Goal: Information Seeking & Learning: Check status

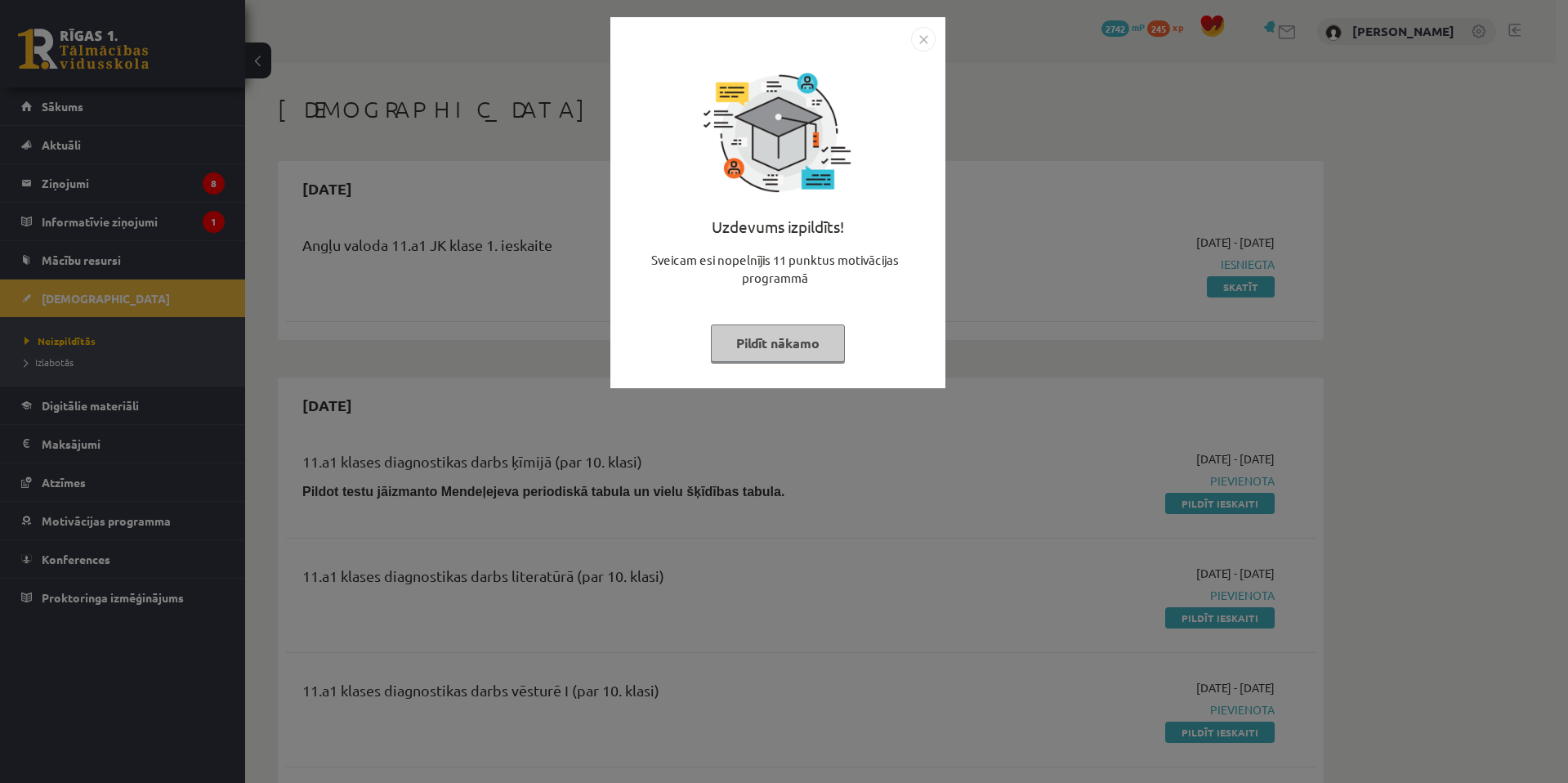
click at [462, 645] on div "Uzdevums izpildīts! Sveicam esi nopelnījis 11 punktus motivācijas programmā Pil…" at bounding box center [784, 391] width 1568 height 783
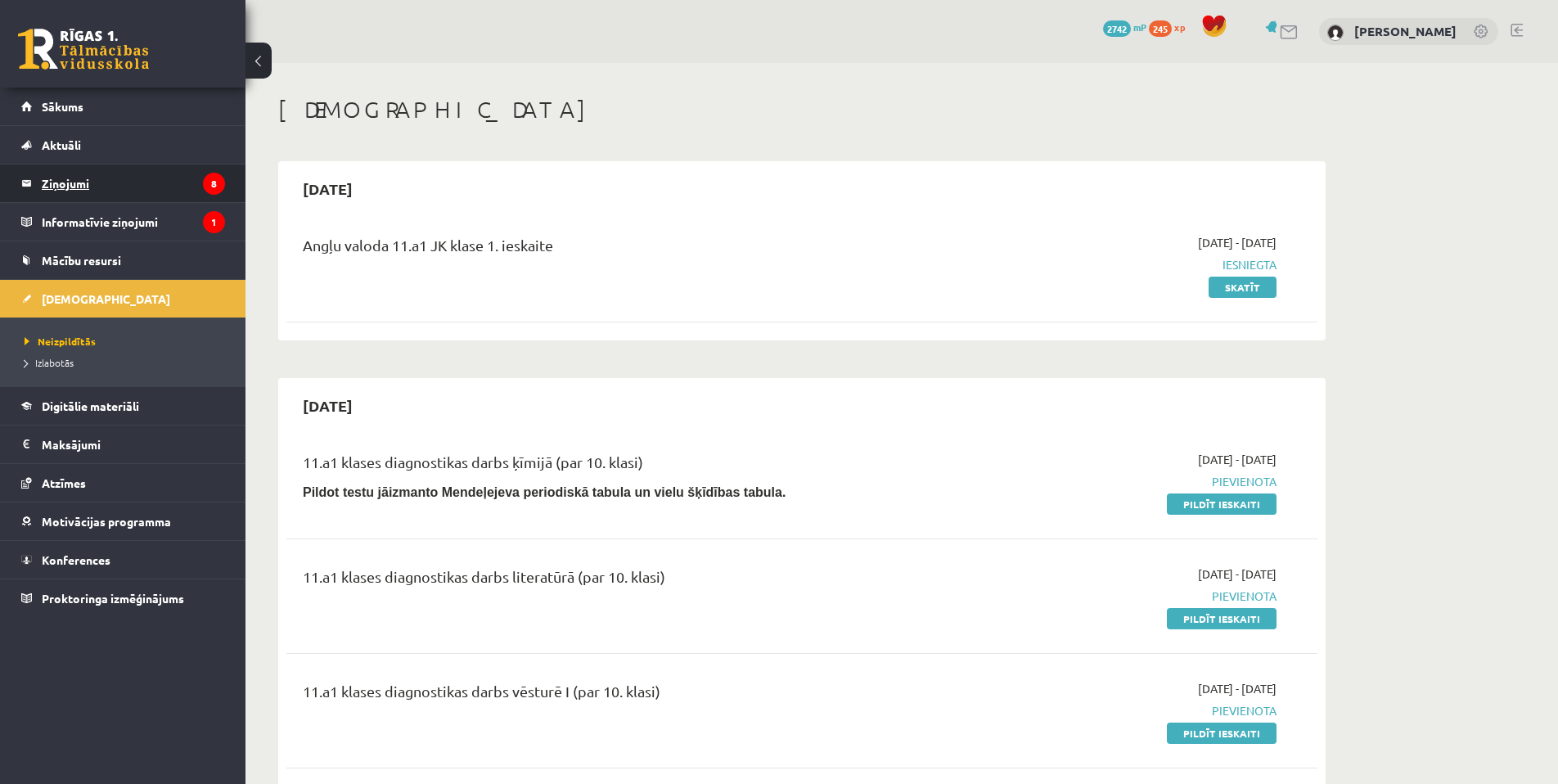
click at [178, 183] on legend "Ziņojumi 8" at bounding box center [134, 182] width 183 height 37
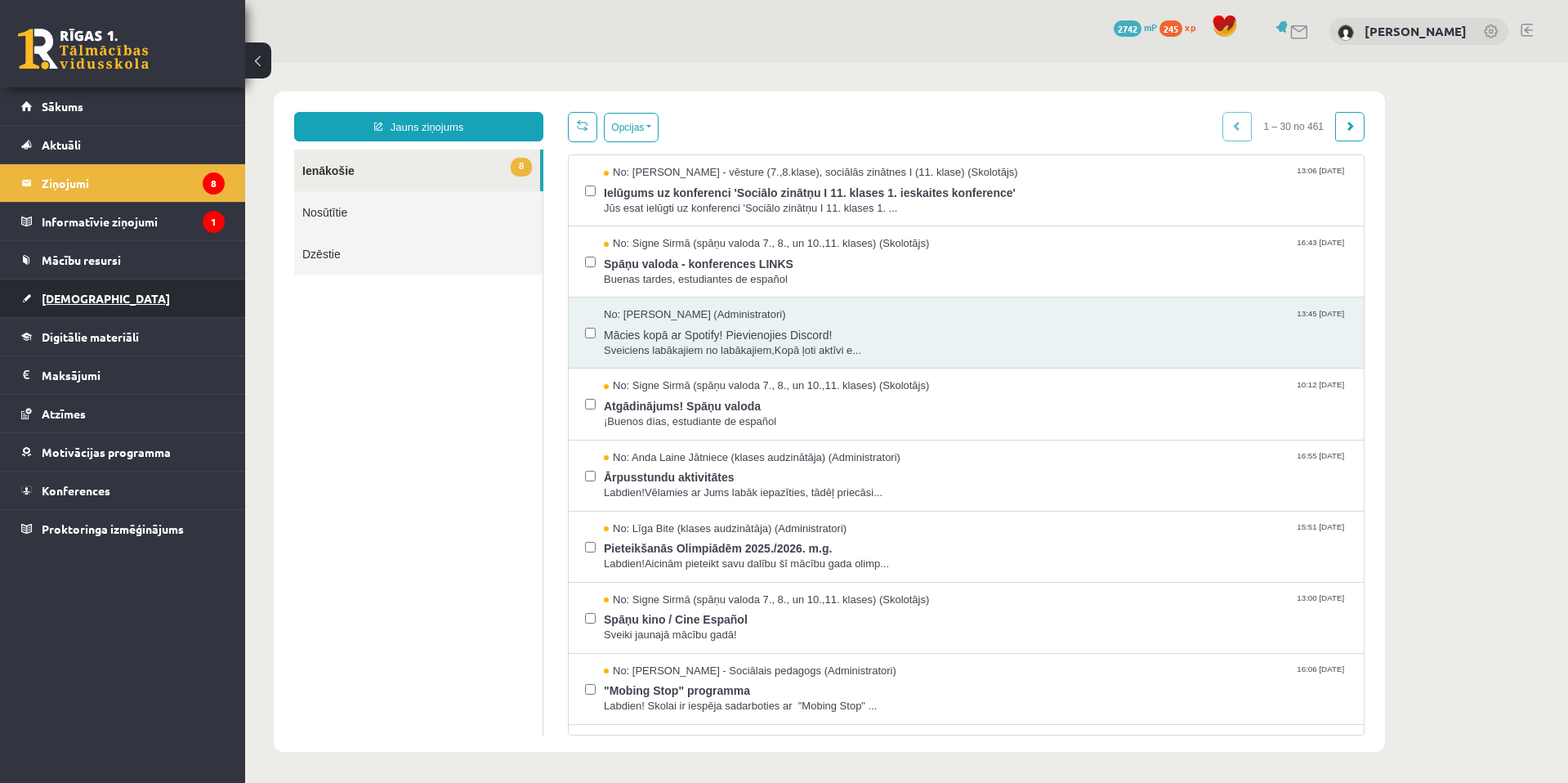
click at [93, 299] on link "[DEMOGRAPHIC_DATA]" at bounding box center [122, 298] width 203 height 37
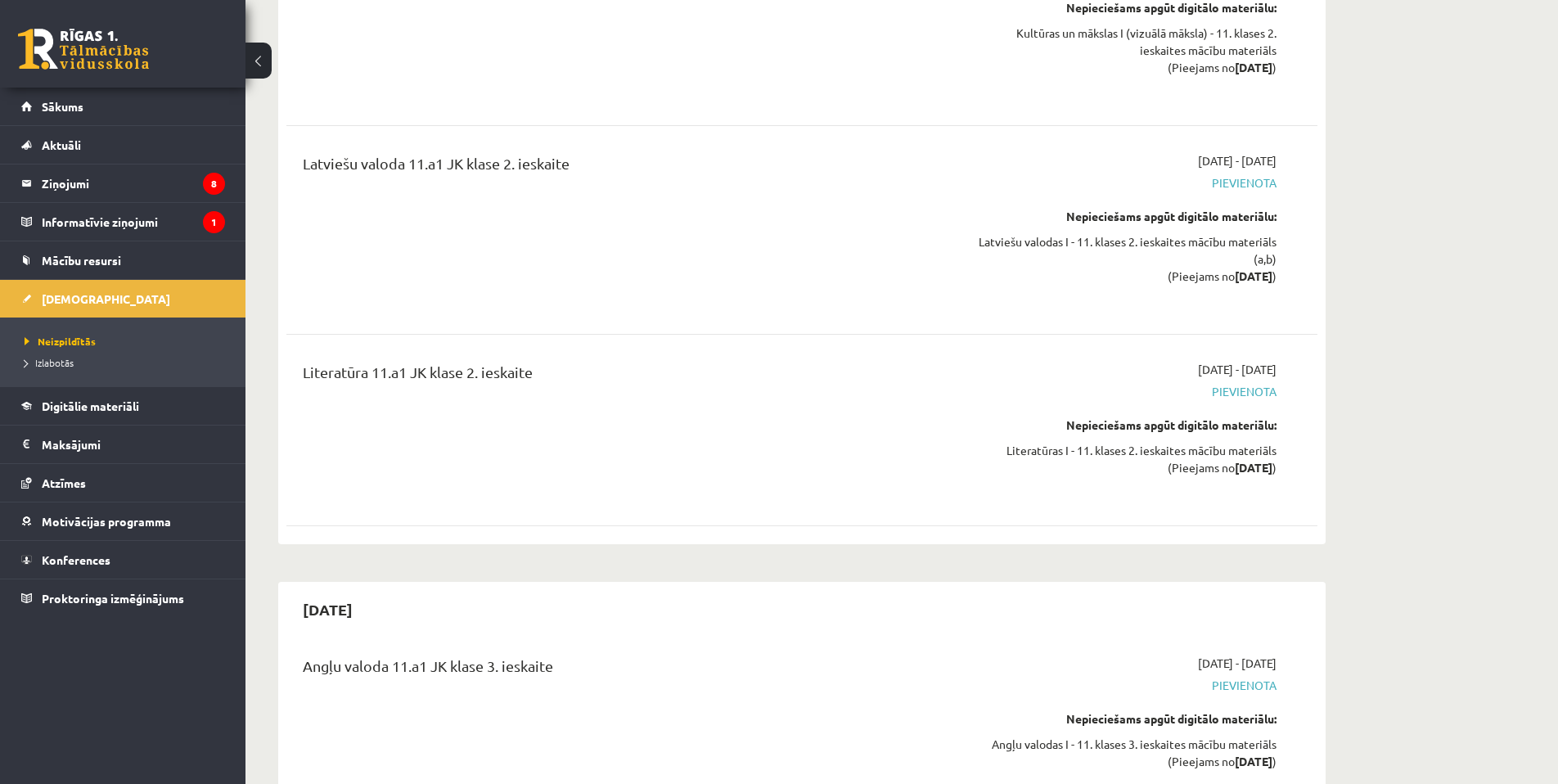
scroll to position [6336, 0]
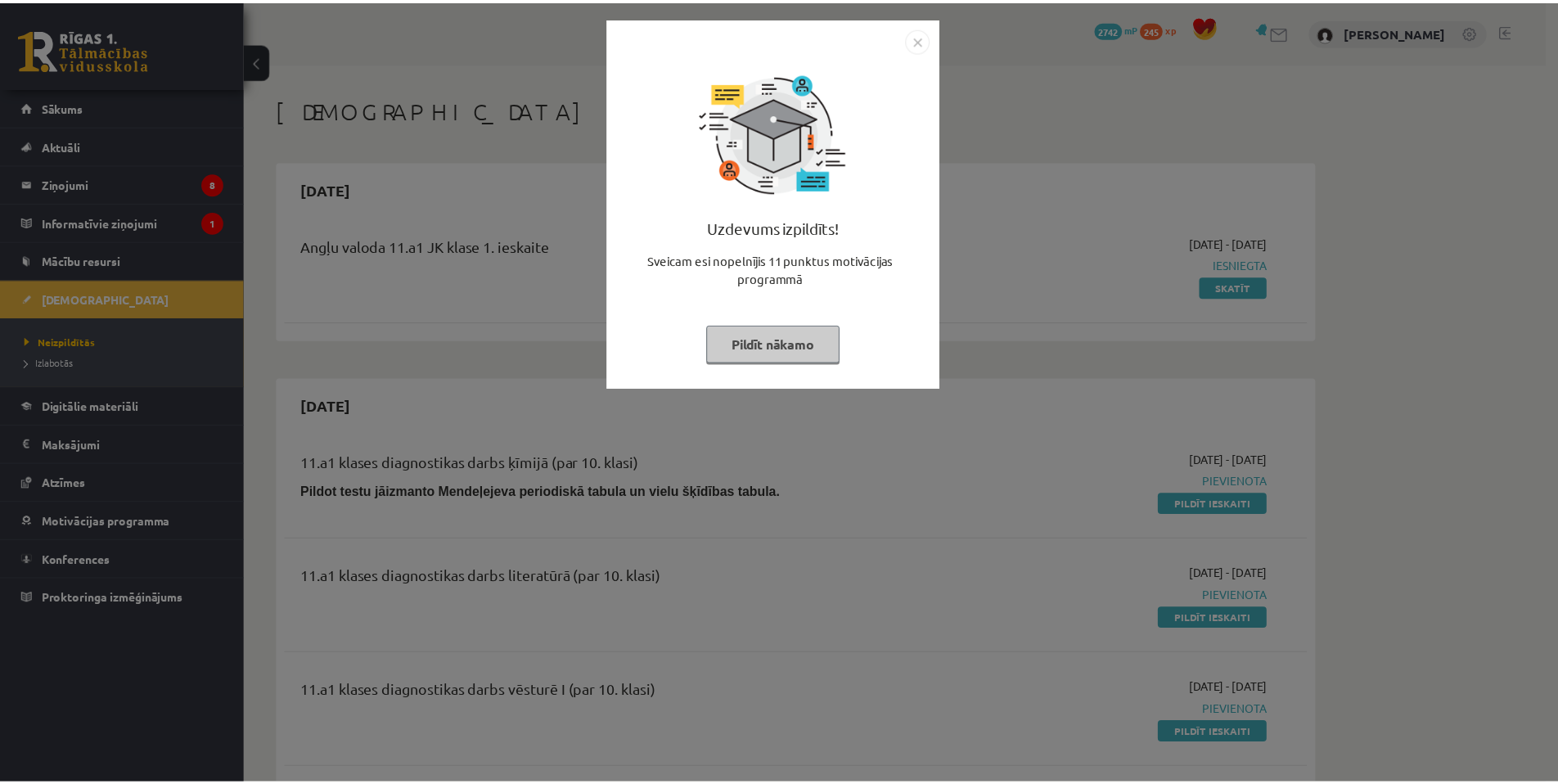
scroll to position [6336, 0]
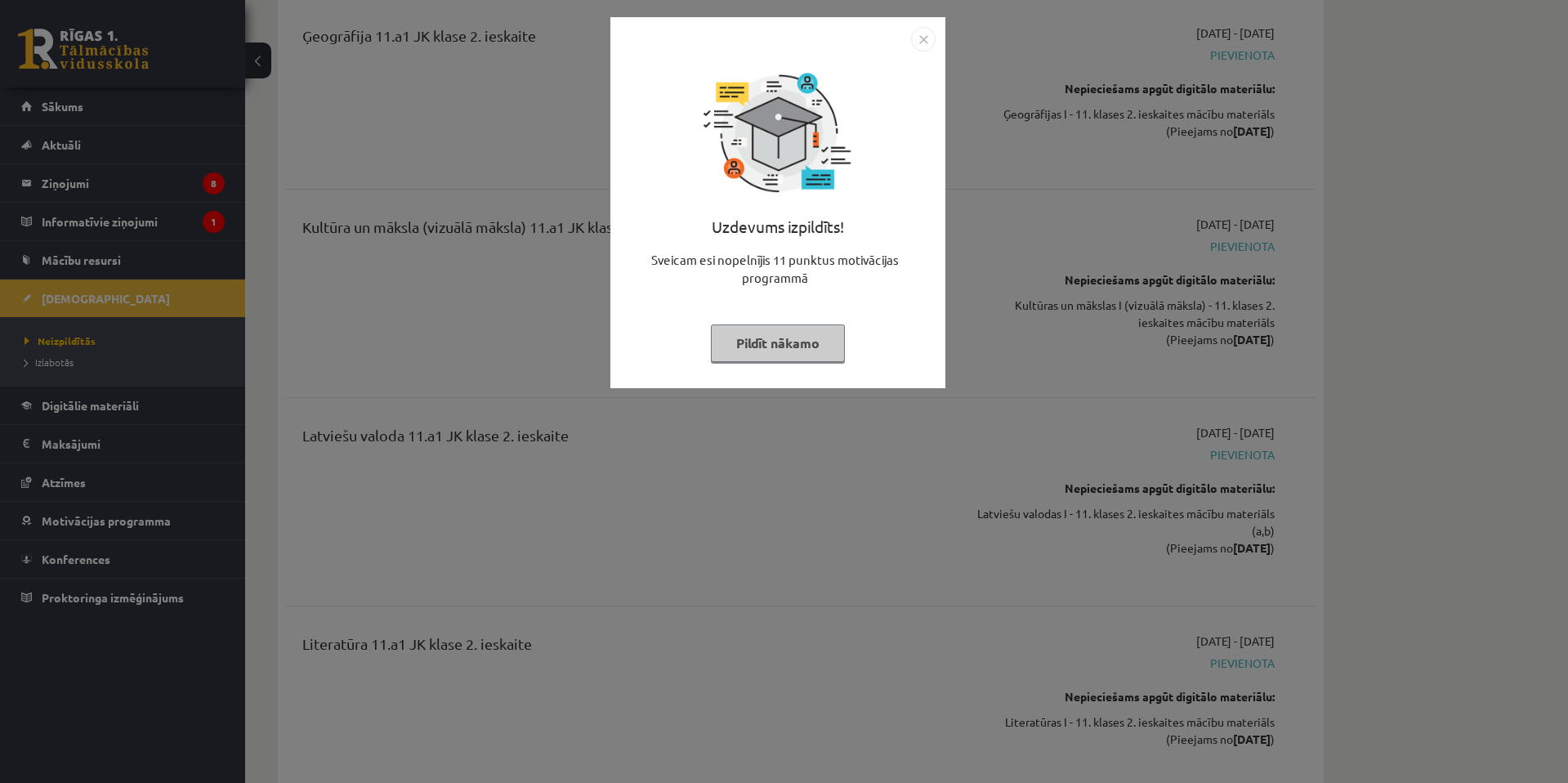
drag, startPoint x: 486, startPoint y: 99, endPoint x: 475, endPoint y: 100, distance: 11.0
click at [486, 99] on div "Uzdevums izpildīts! Sveicam esi nopelnījis 11 punktus motivācijas programmā Pil…" at bounding box center [784, 391] width 1568 height 783
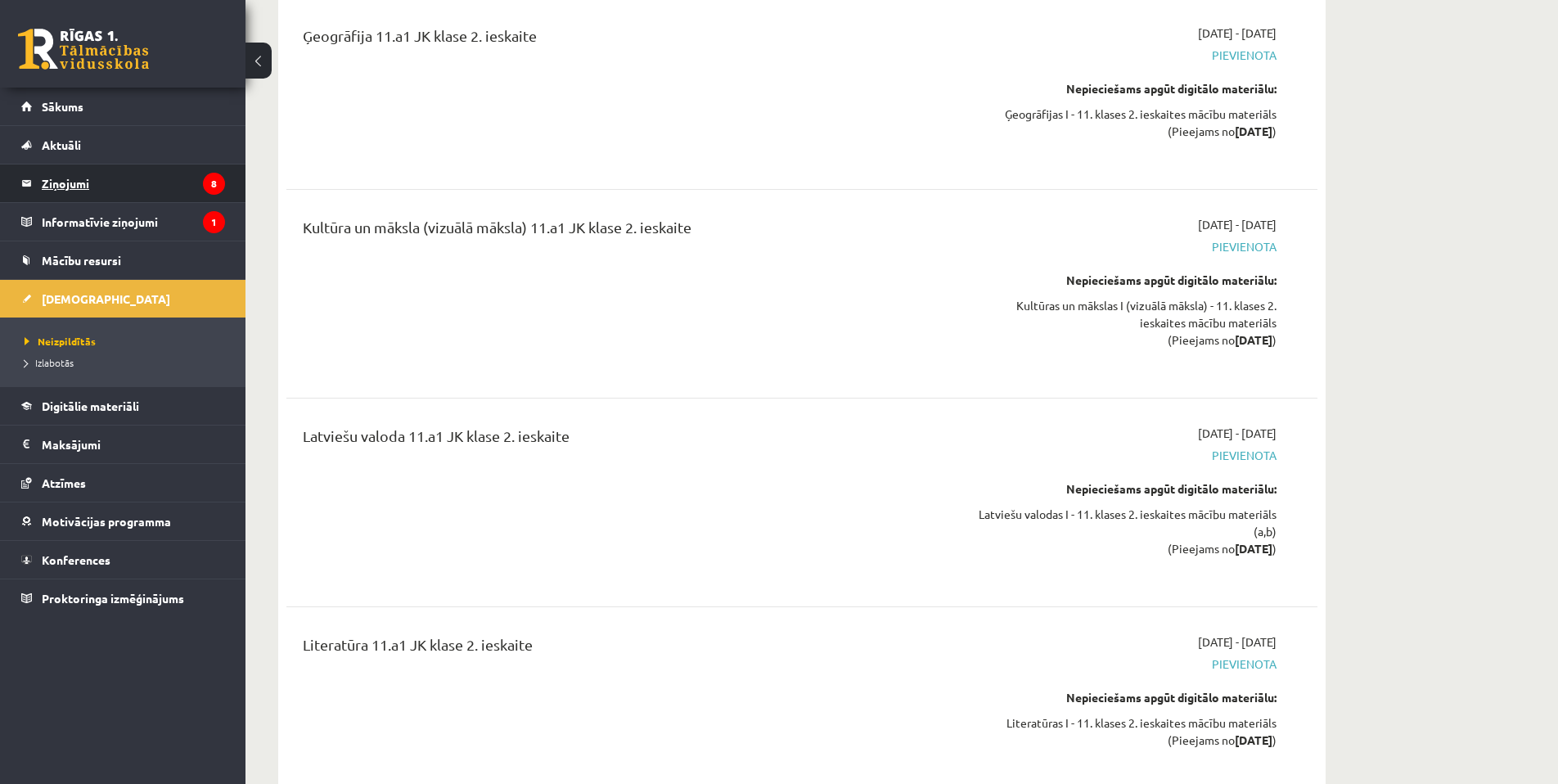
click at [192, 175] on legend "Ziņojumi 8" at bounding box center [134, 182] width 183 height 37
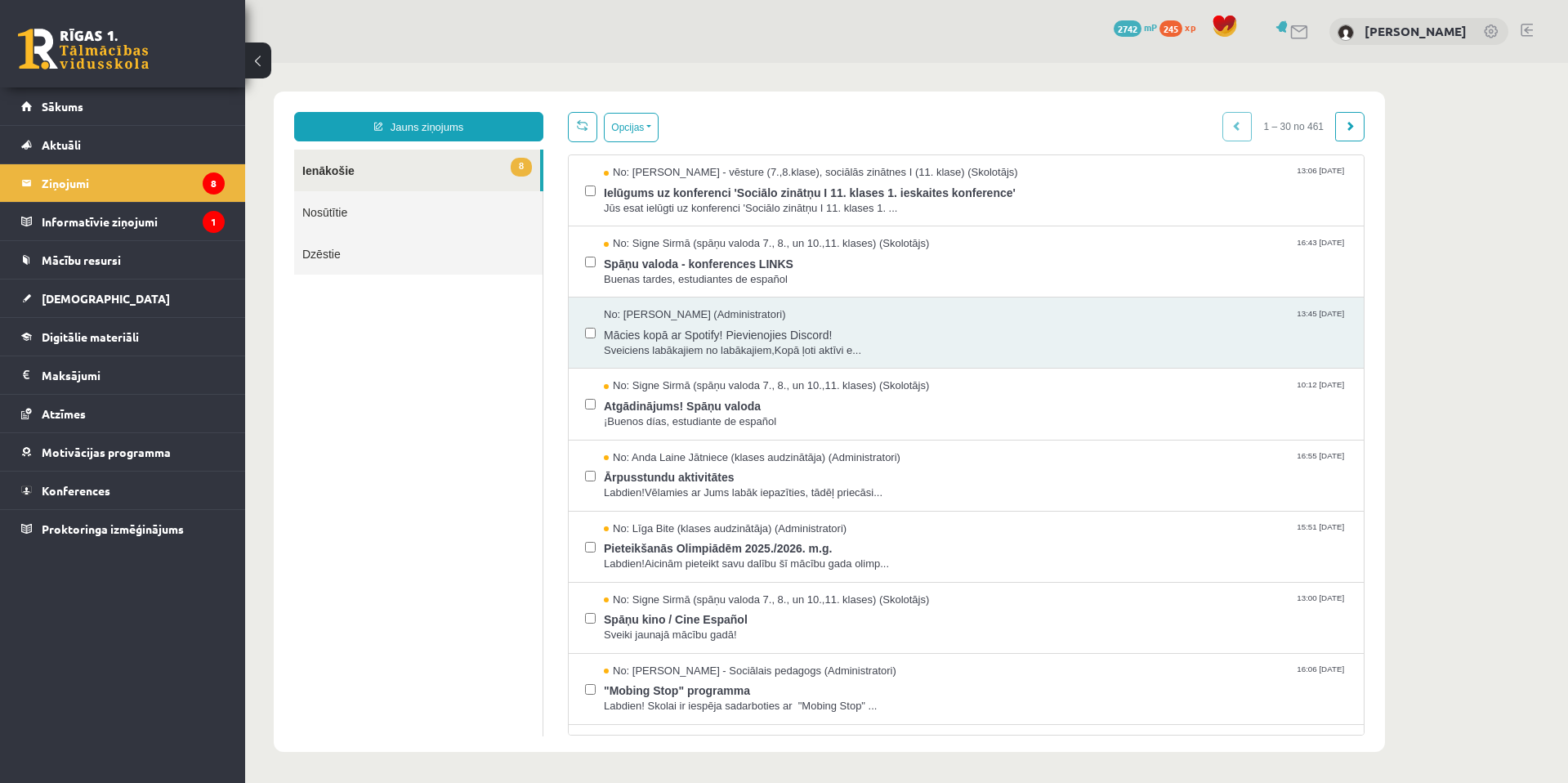
click at [225, 200] on li "Ziņojumi 8" at bounding box center [122, 182] width 245 height 38
click at [219, 215] on icon "1" at bounding box center [213, 221] width 22 height 22
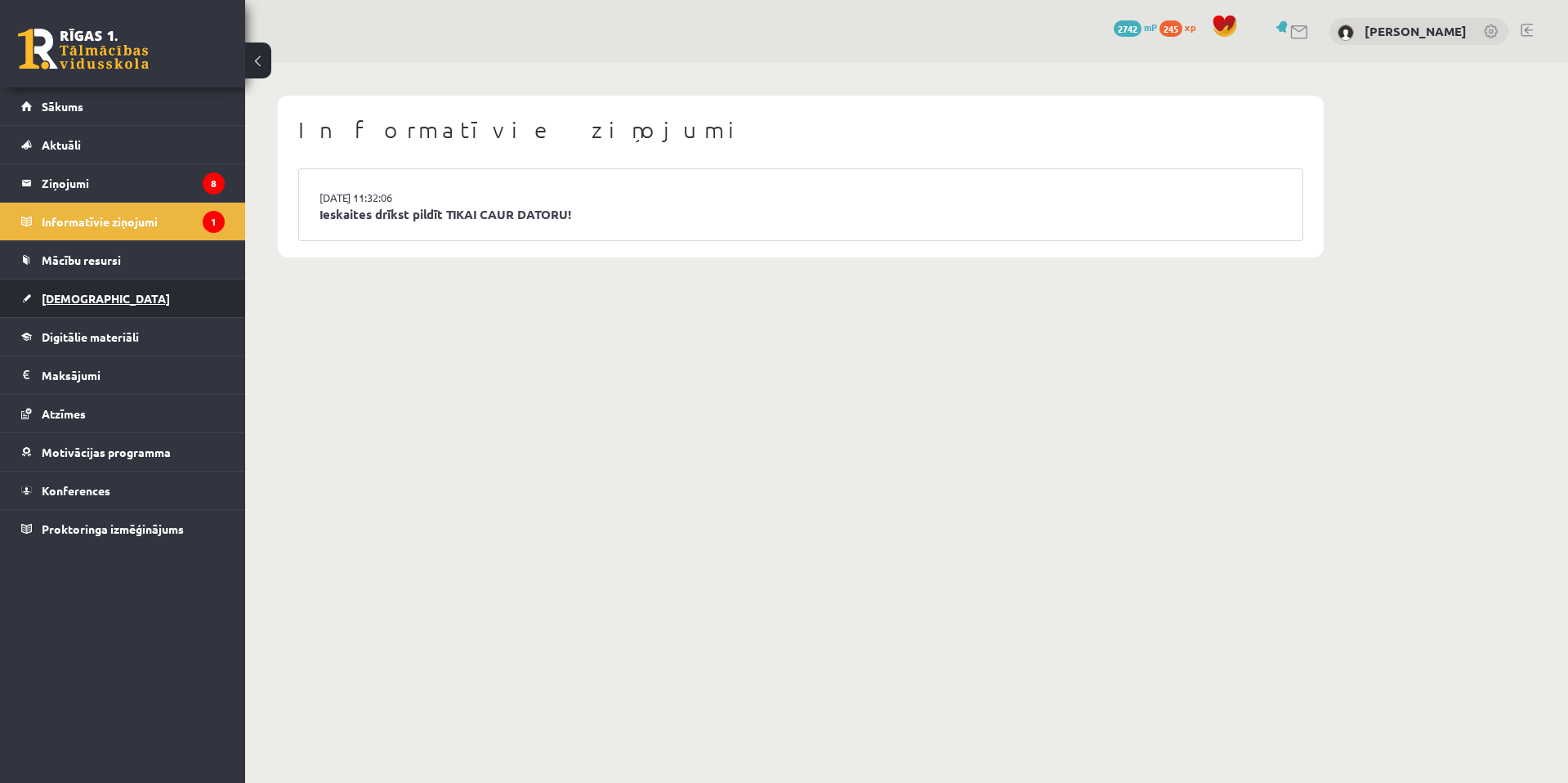
click at [122, 307] on link "[DEMOGRAPHIC_DATA]" at bounding box center [122, 298] width 203 height 37
